Goal: Task Accomplishment & Management: Manage account settings

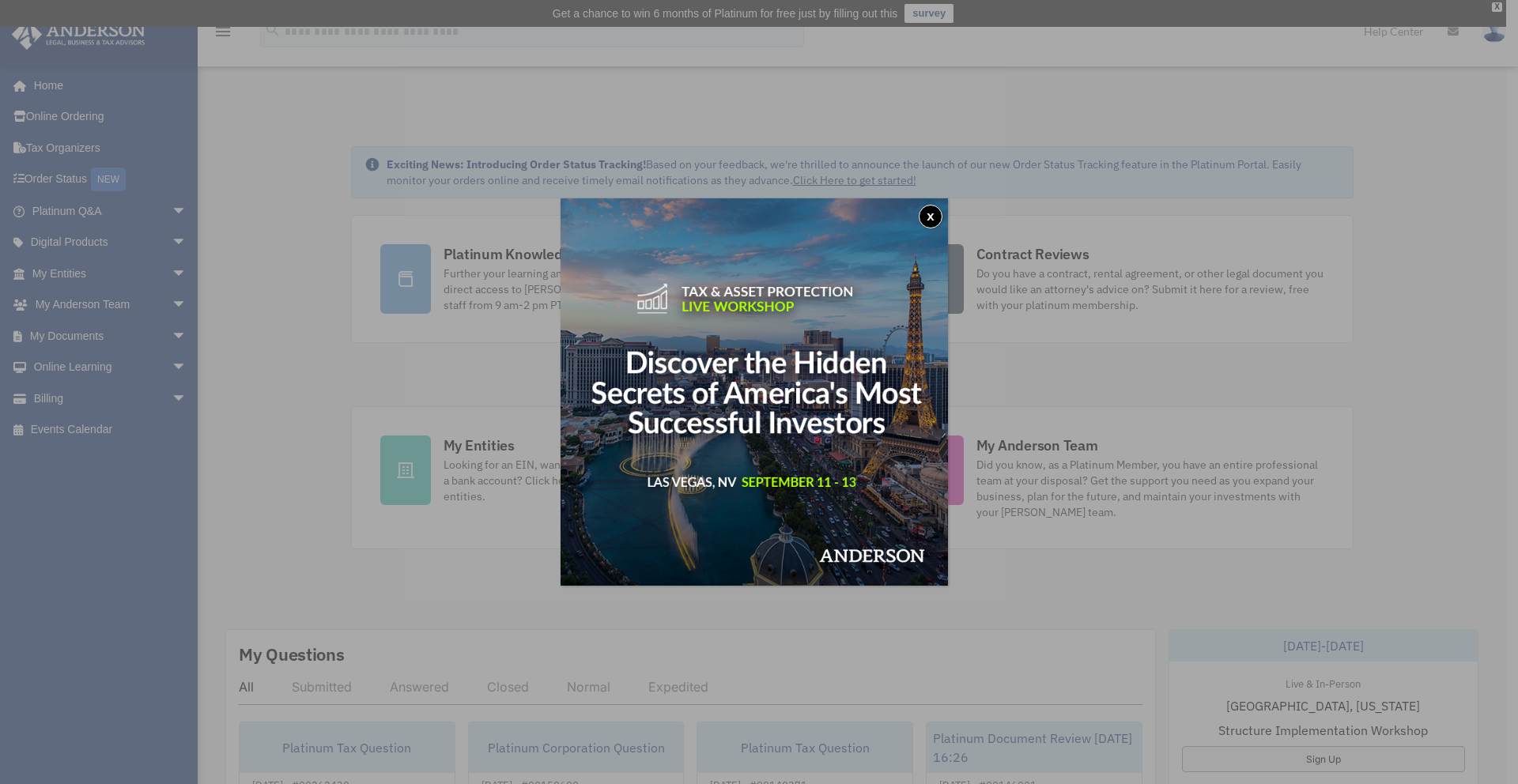
click at [935, 212] on button "x" at bounding box center [930, 216] width 24 height 24
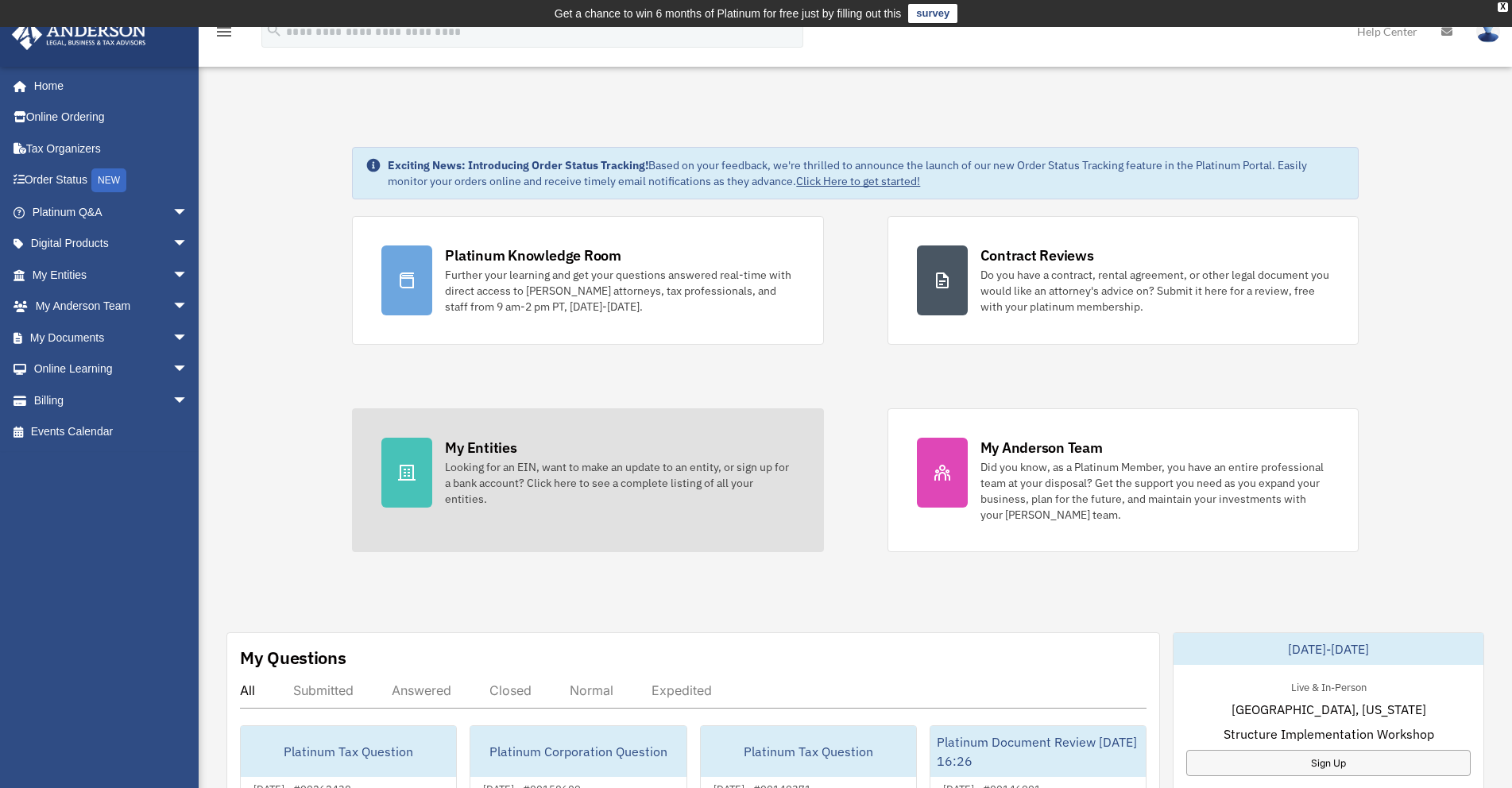
click at [525, 500] on div "Looking for an EIN, want to make an update to an entity, or sign up for a bank …" at bounding box center [620, 483] width 349 height 47
click at [525, 466] on div "Looking for an EIN, want to make an update to an entity, or sign up for a bank …" at bounding box center [620, 483] width 349 height 47
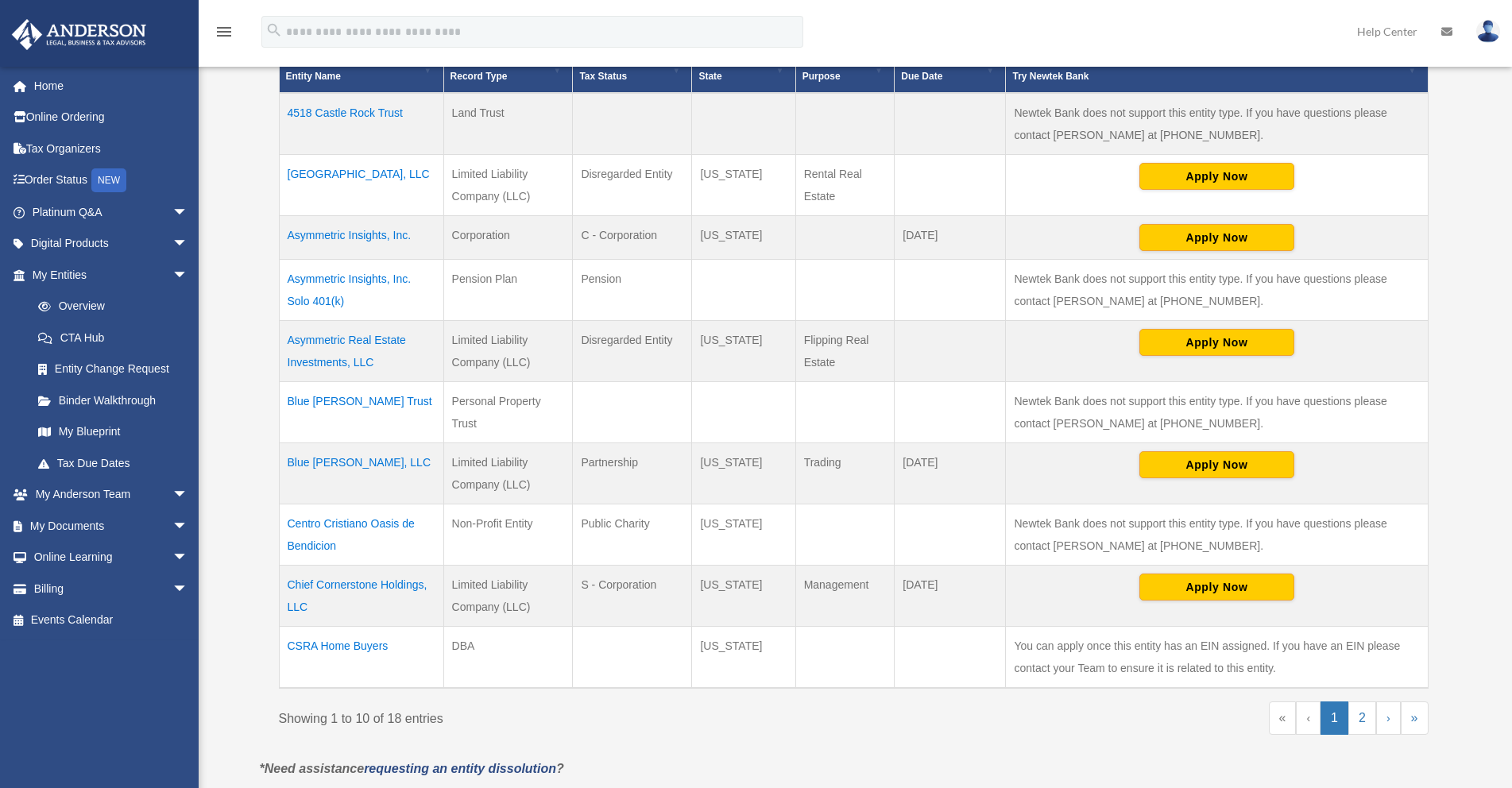
scroll to position [477, 0]
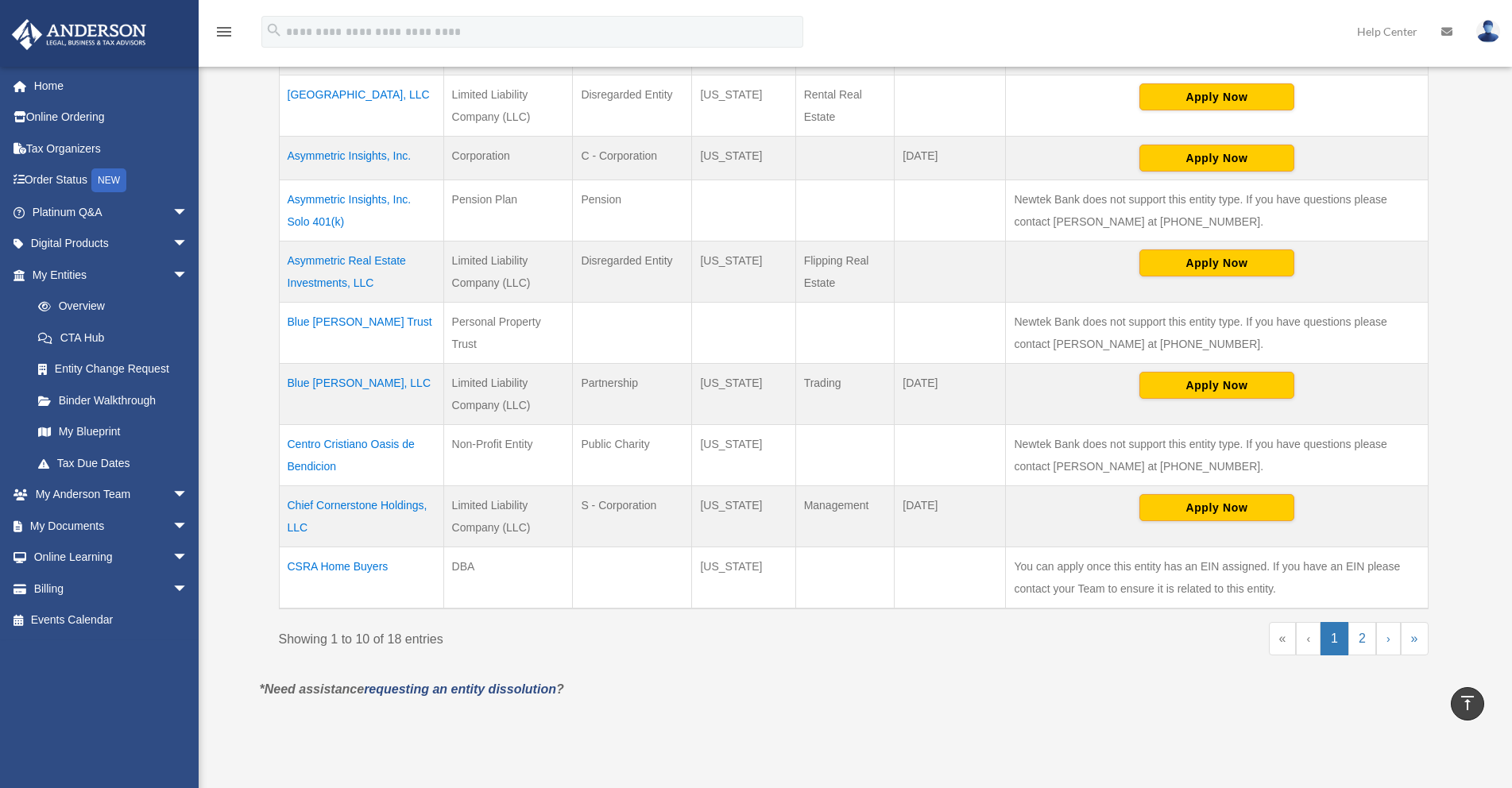
click at [392, 503] on td "Chief Cornerstone Holdings, LLC" at bounding box center [361, 516] width 164 height 61
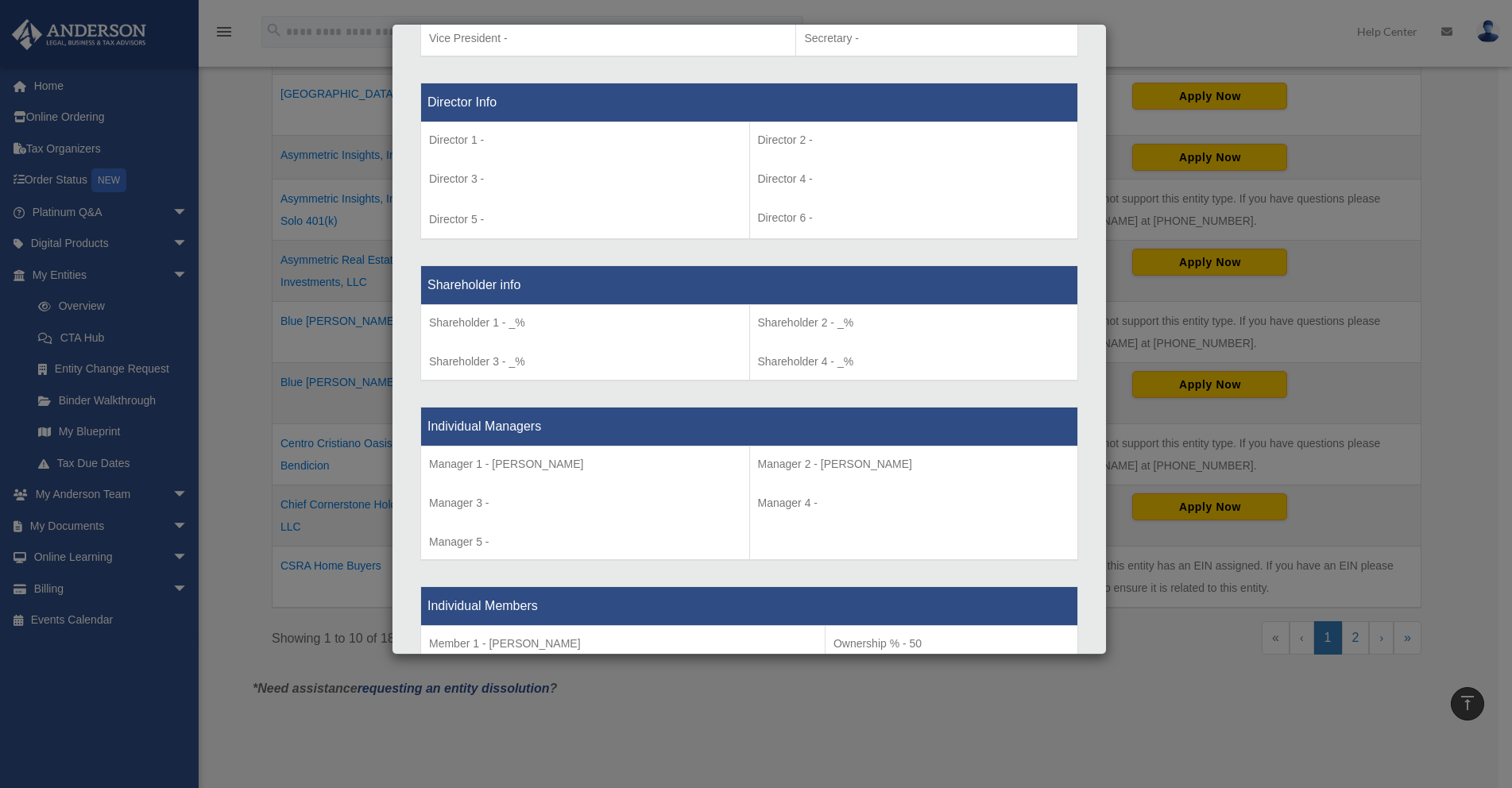
scroll to position [874, 0]
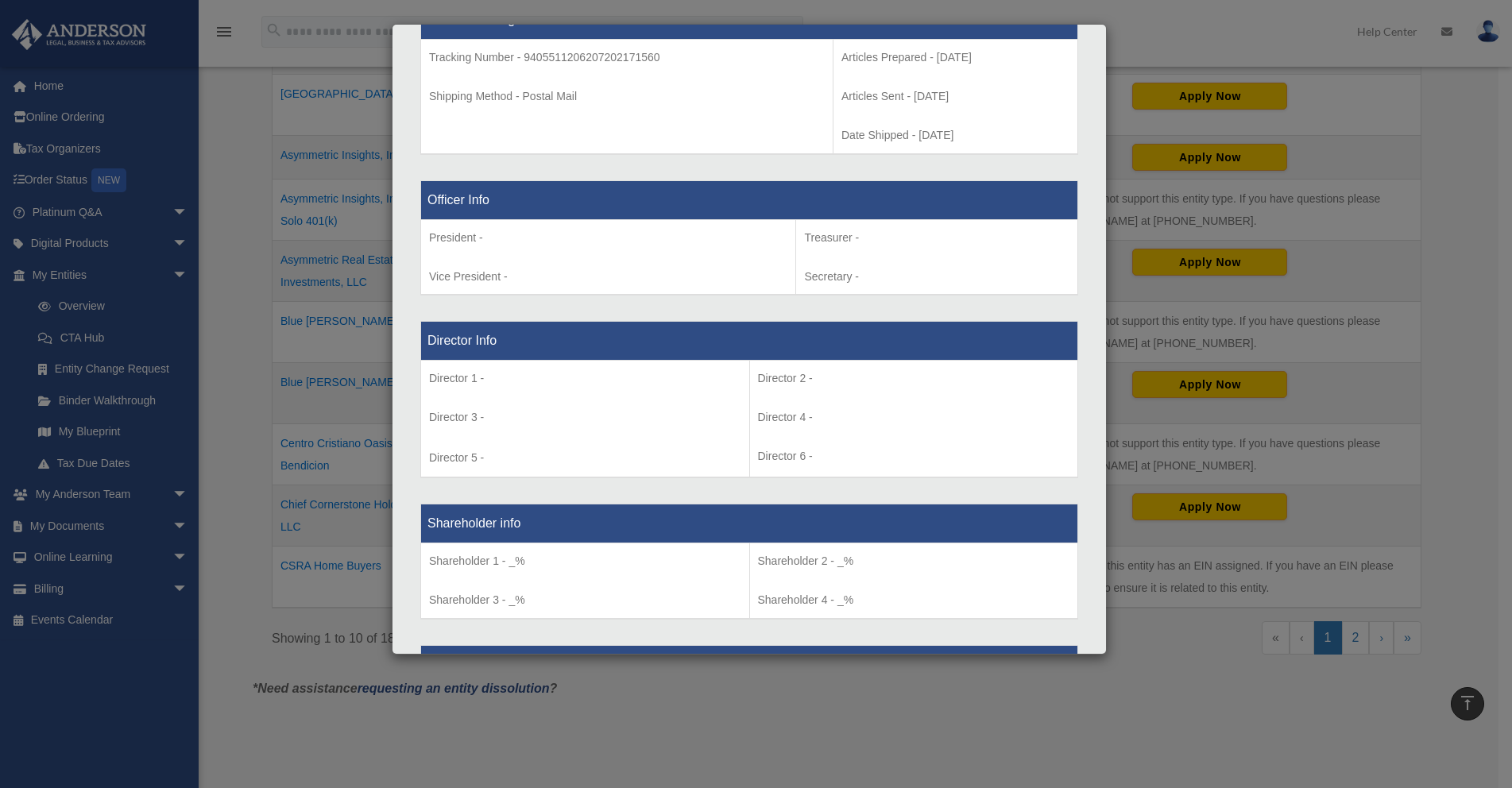
click at [188, 317] on div "Details × Articles Sent Organizational Date" at bounding box center [756, 394] width 1512 height 788
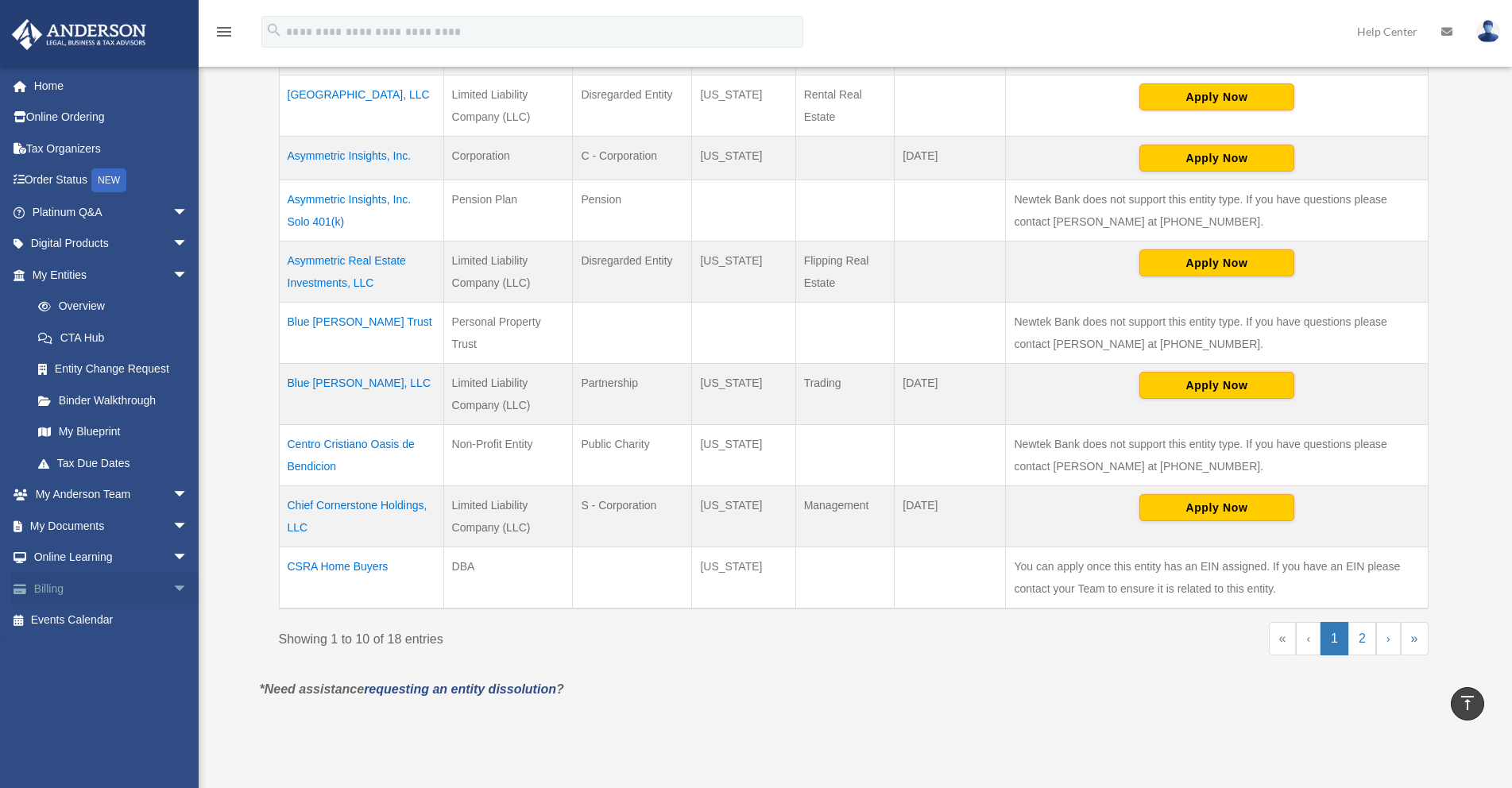
click at [68, 588] on link "Billing arrow_drop_down" at bounding box center [112, 589] width 201 height 31
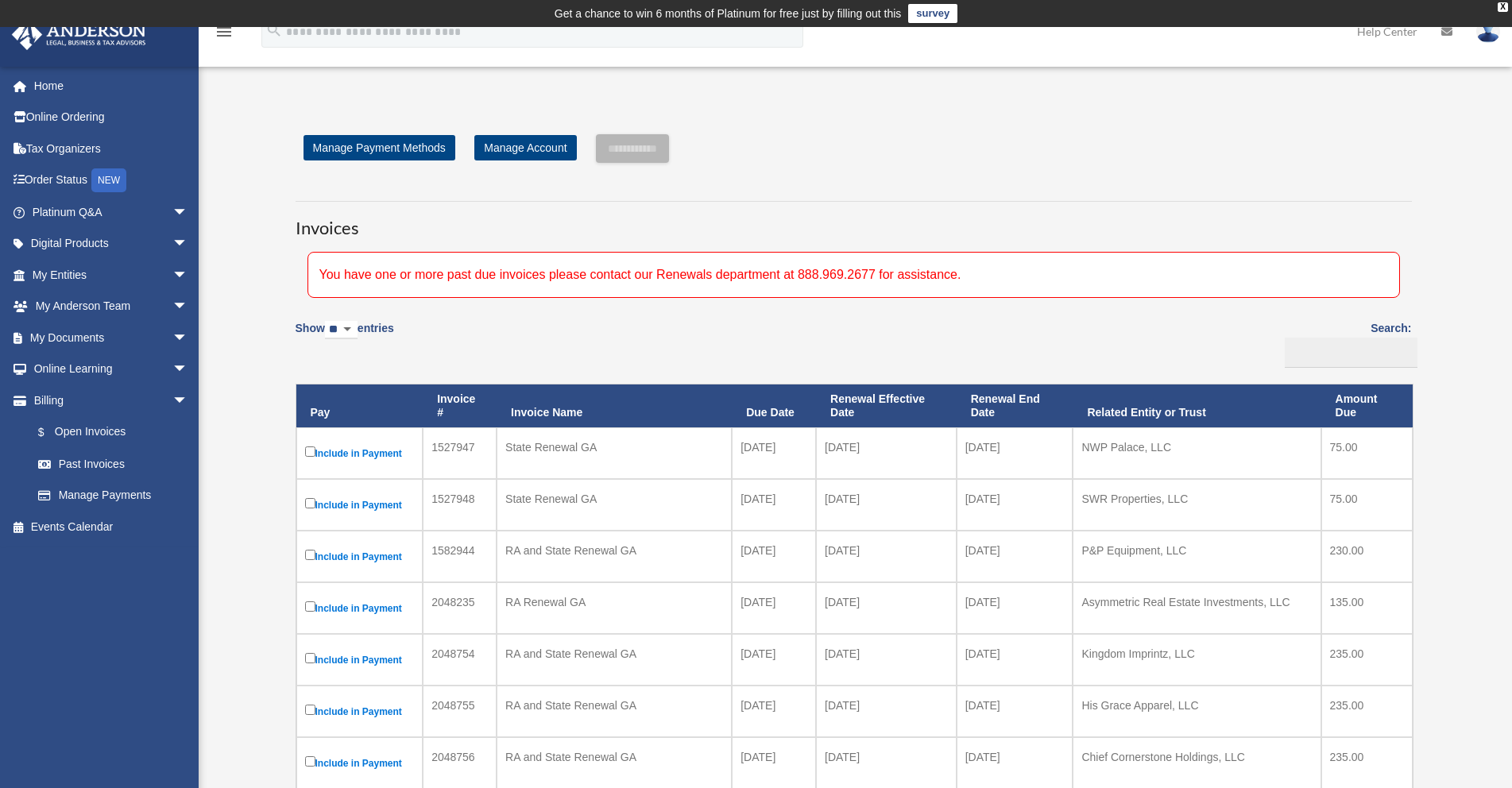
click at [671, 280] on div "You have one or more past due invoices please contact our Renewals department a…" at bounding box center [853, 274] width 1092 height 47
click at [672, 280] on div "You have one or more past due invoices please contact our Renewals department a…" at bounding box center [853, 274] width 1092 height 47
click at [1442, 439] on div "**********" at bounding box center [854, 697] width 1188 height 1127
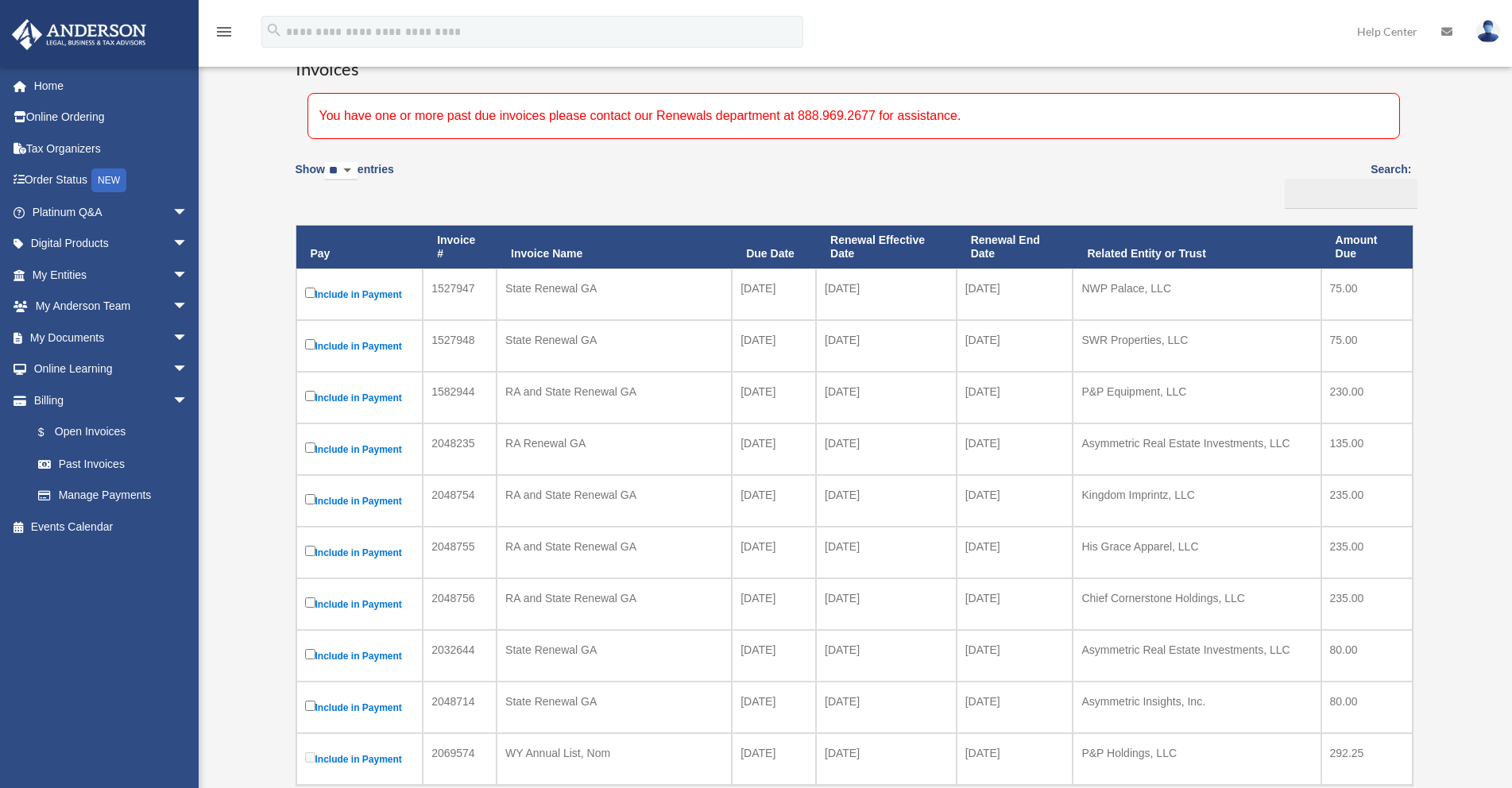
scroll to position [238, 0]
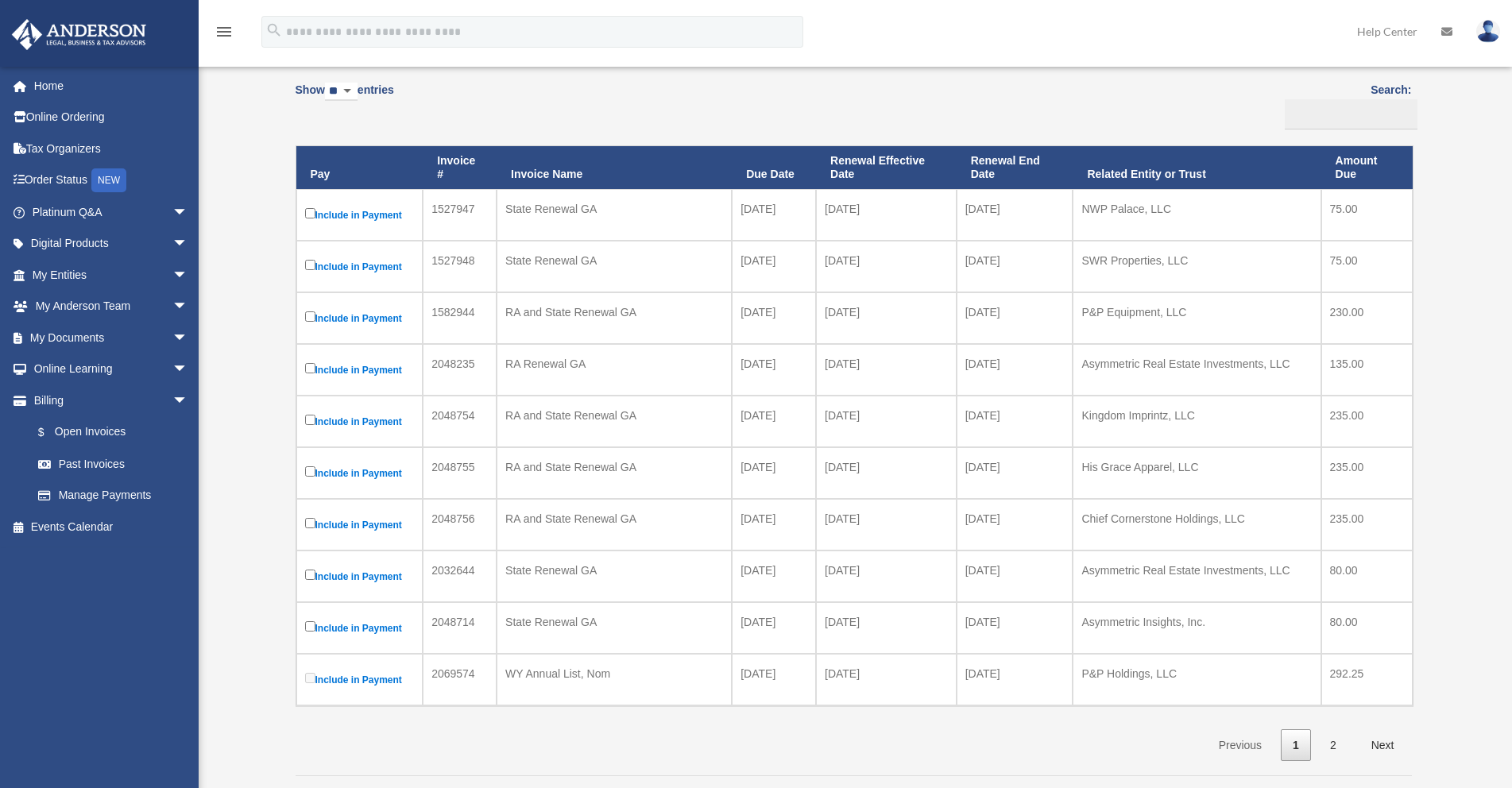
click at [1097, 513] on td "Chief Cornerstone Holdings, LLC" at bounding box center [1196, 525] width 248 height 51
